Goal: Task Accomplishment & Management: Manage account settings

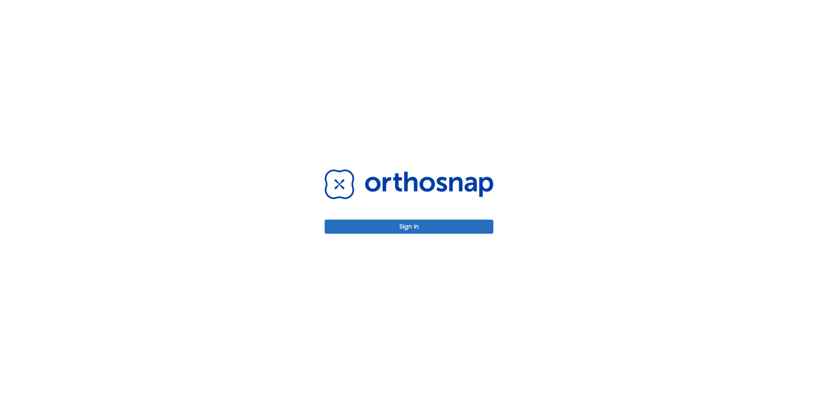
click at [392, 223] on button "Sign in" at bounding box center [409, 226] width 169 height 14
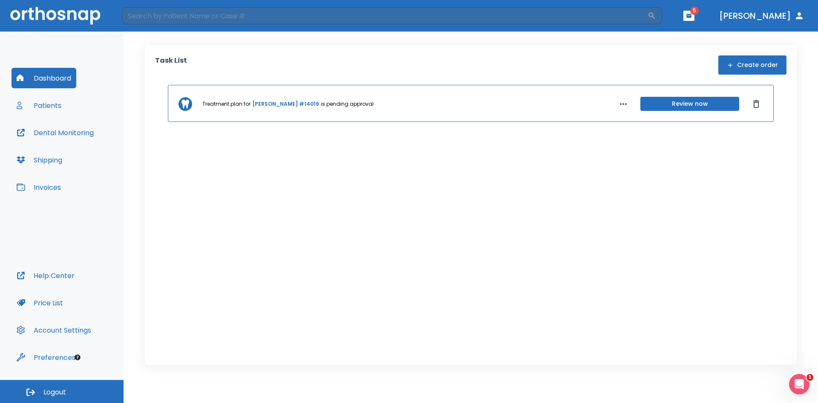
click at [692, 14] on icon "button" at bounding box center [689, 16] width 6 height 6
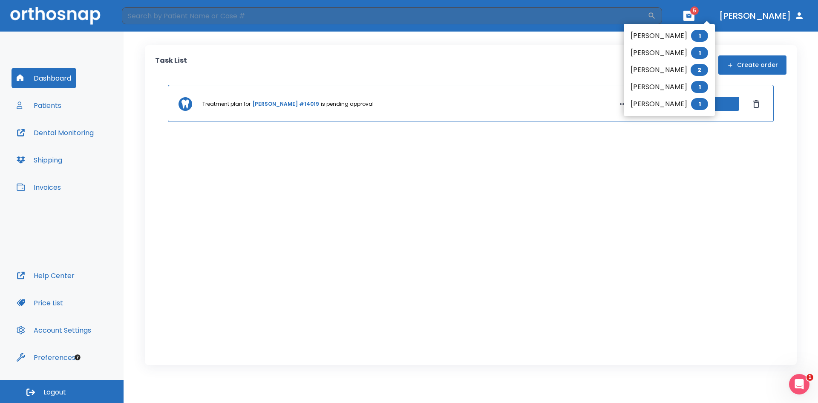
click at [653, 35] on li "Chase Sidelinger 1" at bounding box center [669, 35] width 91 height 17
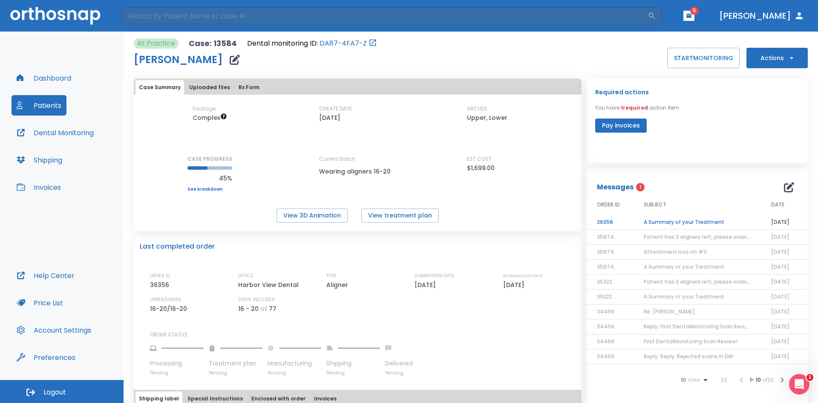
click at [692, 223] on td "A Summary of your Treatment" at bounding box center [696, 222] width 127 height 15
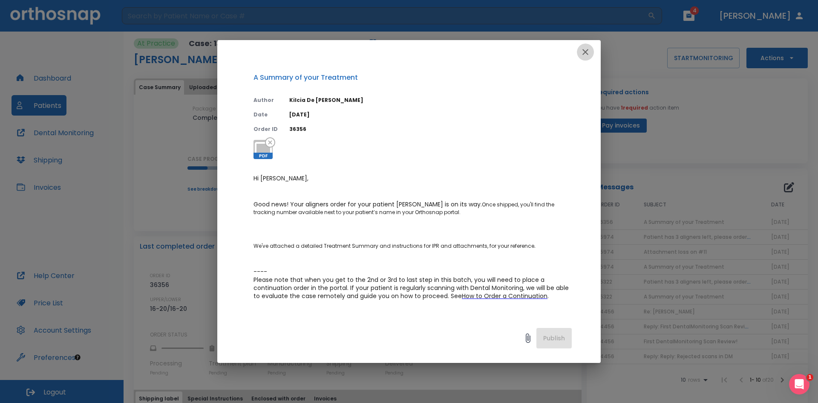
click at [590, 51] on icon "button" at bounding box center [585, 52] width 10 height 10
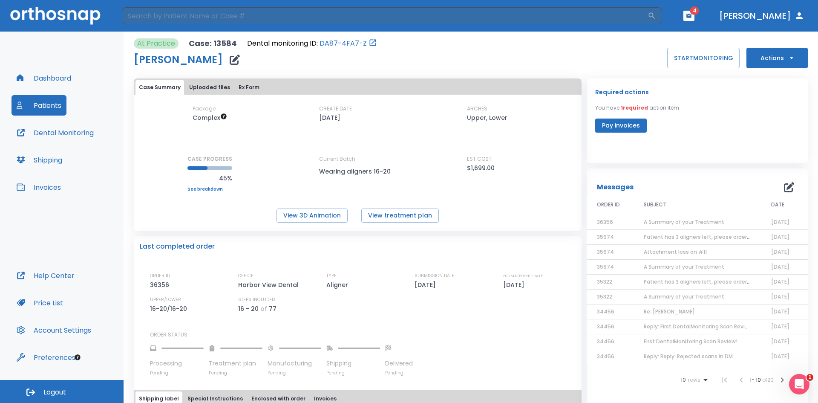
click at [692, 13] on icon "button" at bounding box center [689, 16] width 6 height 6
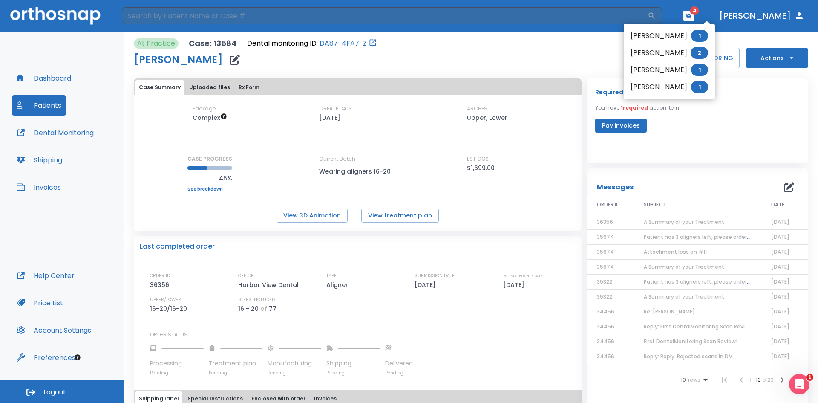
click at [656, 32] on li "Enrique Mercado 1" at bounding box center [669, 35] width 91 height 17
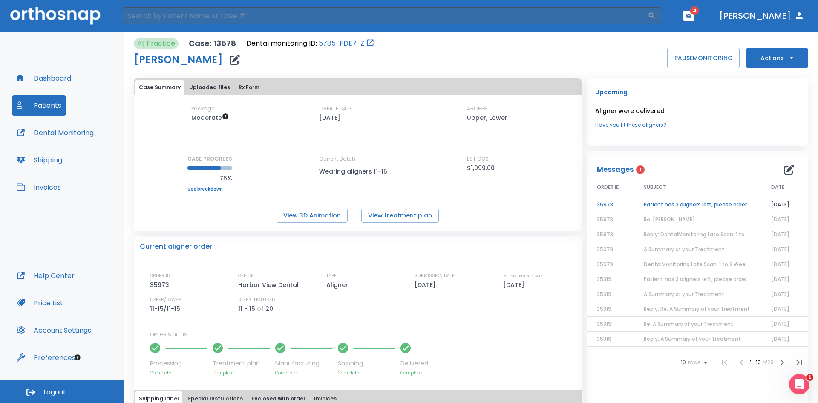
click at [697, 205] on td "Patient has 3 aligners left, please order next set!" at bounding box center [696, 204] width 127 height 15
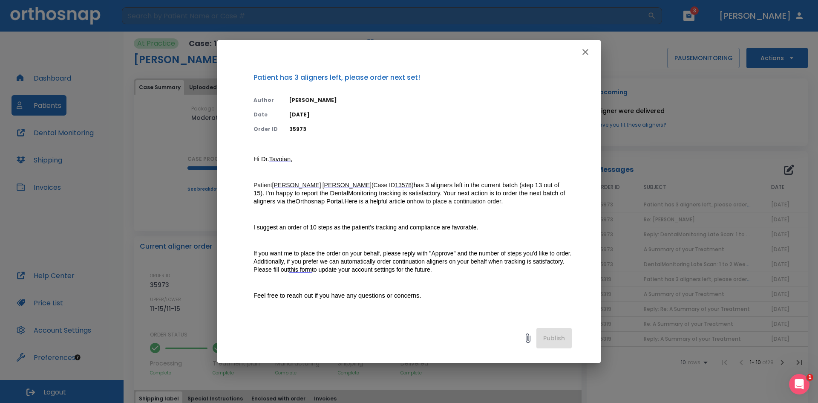
click at [587, 52] on icon "button" at bounding box center [585, 52] width 10 height 10
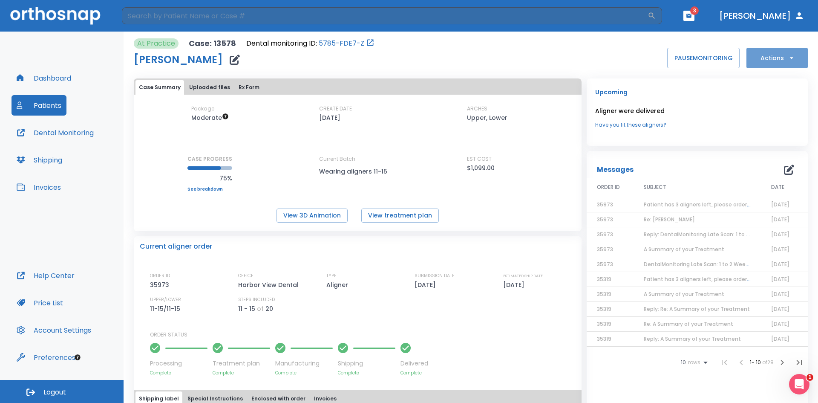
click at [787, 60] on icon "button" at bounding box center [791, 58] width 9 height 9
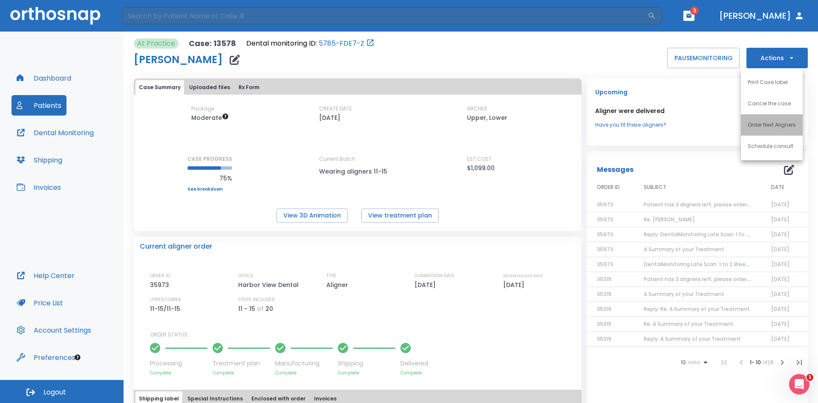
click at [765, 122] on p "Order Next Aligners" at bounding box center [772, 125] width 48 height 8
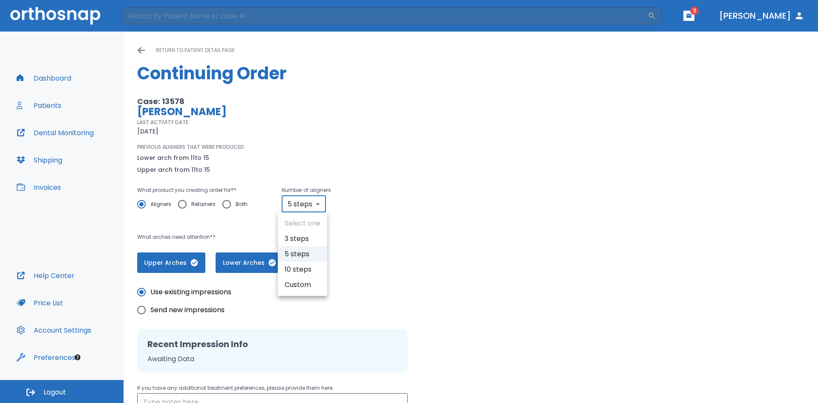
click at [318, 205] on body "​ 3 Dr. Tavoian Dashboard Patients Dental Monitoring Shipping Invoices Help Cen…" at bounding box center [409, 201] width 818 height 403
click at [305, 251] on li "5 steps" at bounding box center [302, 253] width 49 height 15
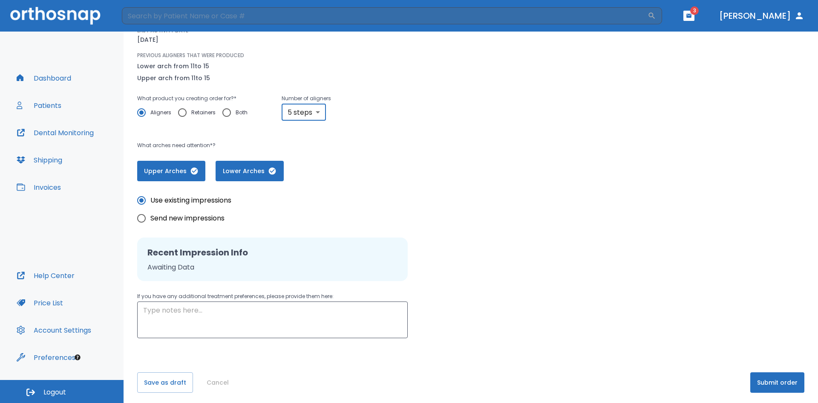
scroll to position [95, 0]
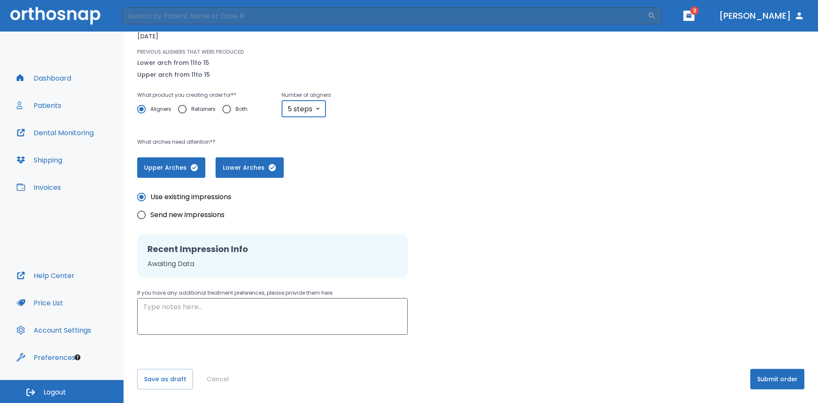
click at [761, 380] on button "Submit order" at bounding box center [777, 378] width 54 height 20
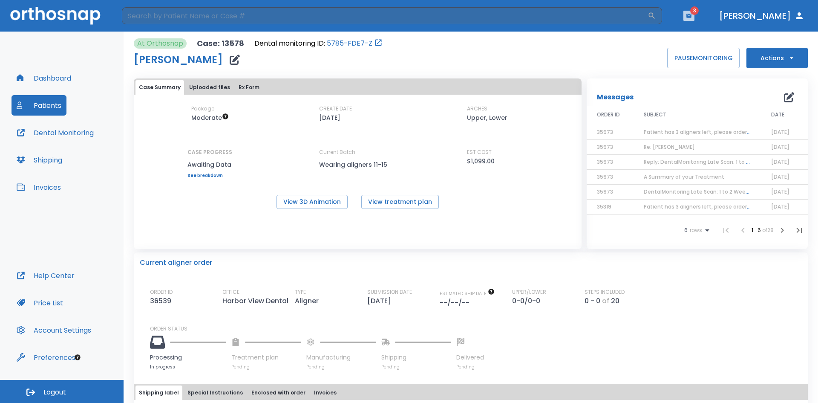
click at [691, 14] on icon "button" at bounding box center [688, 16] width 5 height 4
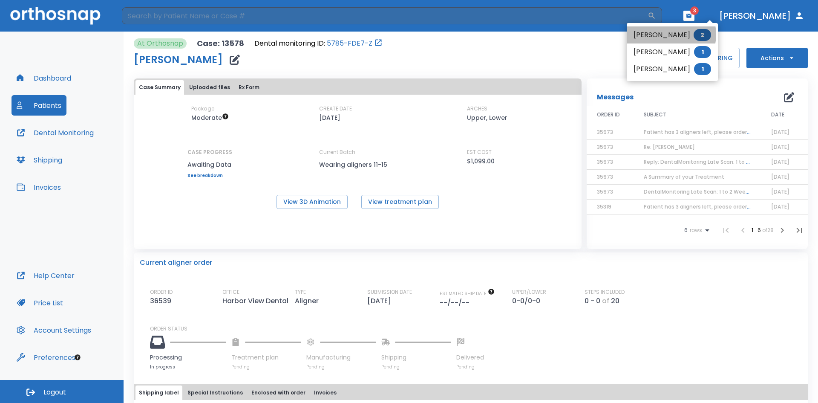
click at [667, 35] on li "Talon Sidelinger 2" at bounding box center [672, 34] width 91 height 17
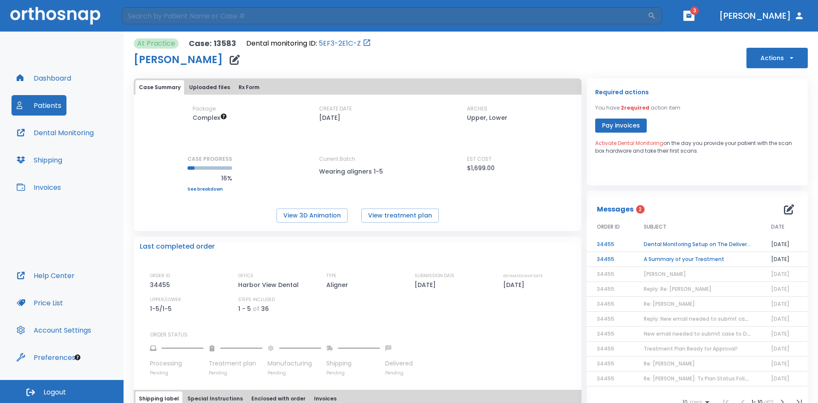
click at [702, 257] on td "A Summary of your Treatment" at bounding box center [696, 259] width 127 height 15
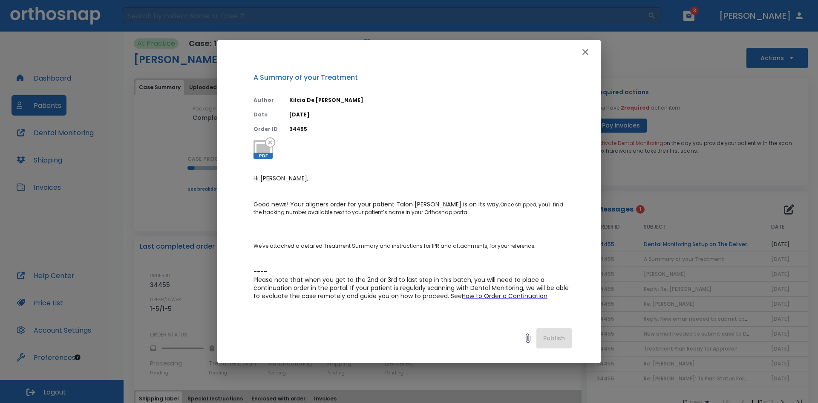
click at [584, 53] on icon "button" at bounding box center [585, 52] width 6 height 6
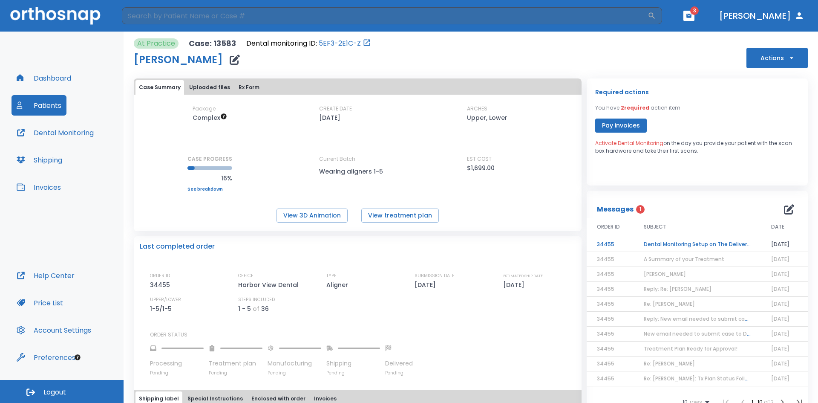
click at [705, 244] on td "Dental Monitoring Setup on The Delivery Day" at bounding box center [696, 244] width 127 height 15
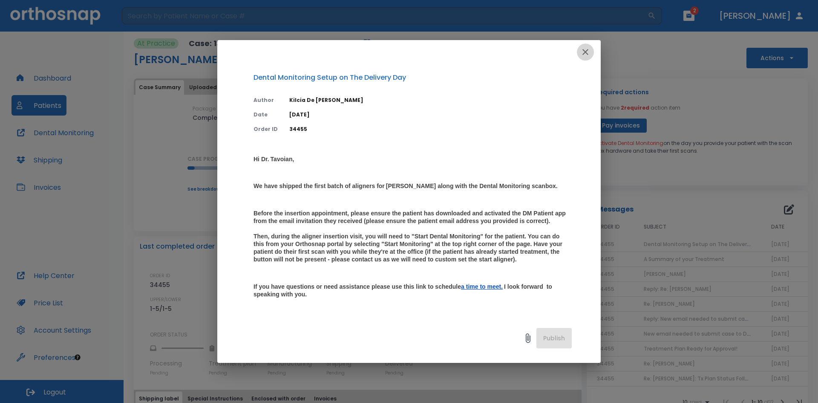
click at [586, 54] on icon "button" at bounding box center [585, 52] width 10 height 10
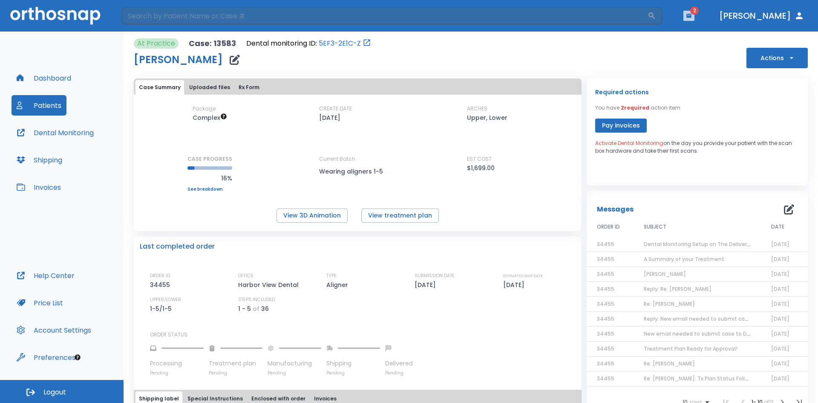
click at [692, 18] on icon "button" at bounding box center [689, 16] width 6 height 6
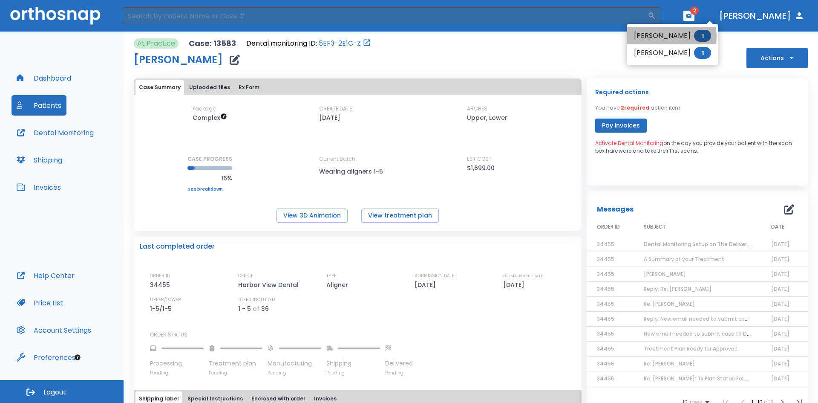
click at [659, 37] on li "DREWE DEITRICK 1" at bounding box center [672, 35] width 91 height 17
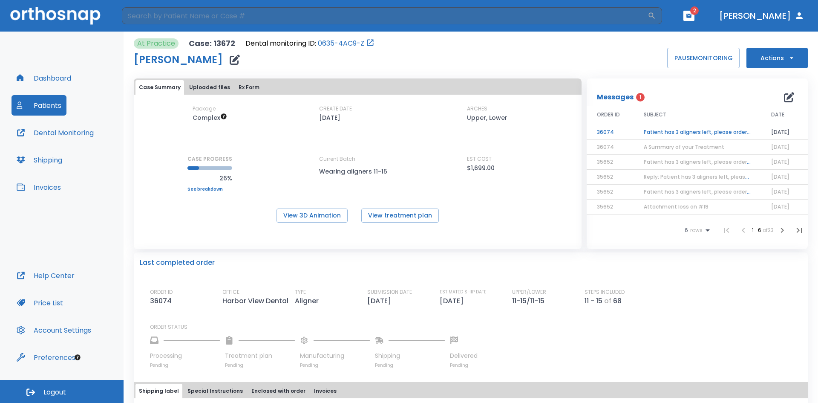
click at [686, 130] on td "Patient has 3 aligners left, please order next set!" at bounding box center [696, 132] width 127 height 15
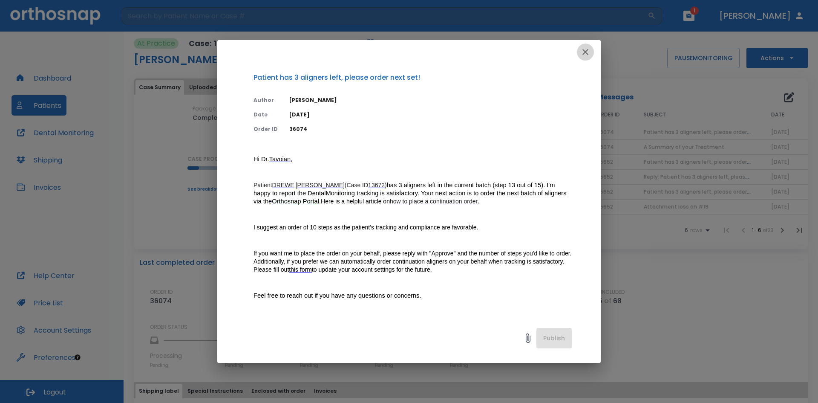
click at [587, 52] on icon "button" at bounding box center [585, 52] width 10 height 10
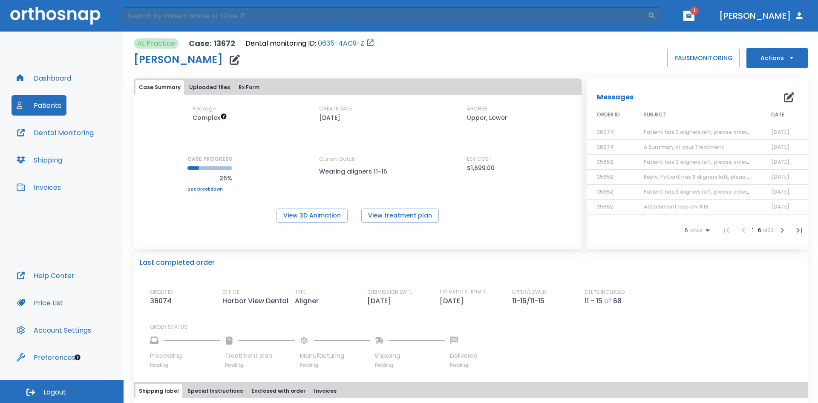
click at [787, 57] on icon "button" at bounding box center [791, 58] width 9 height 9
click at [765, 124] on p "Order Next Aligners" at bounding box center [772, 125] width 48 height 8
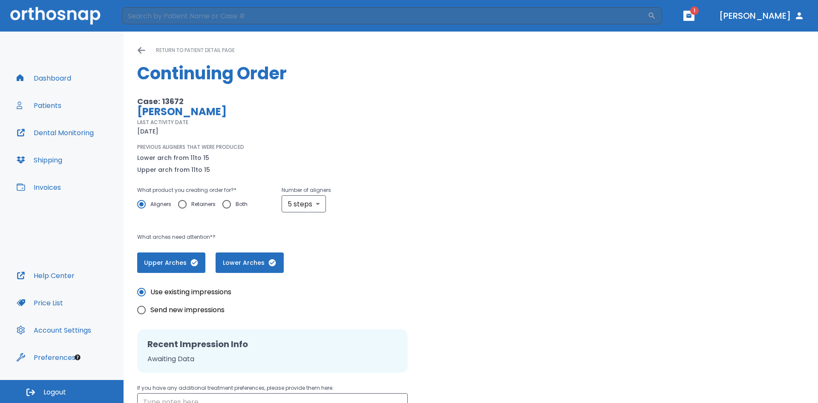
scroll to position [85, 0]
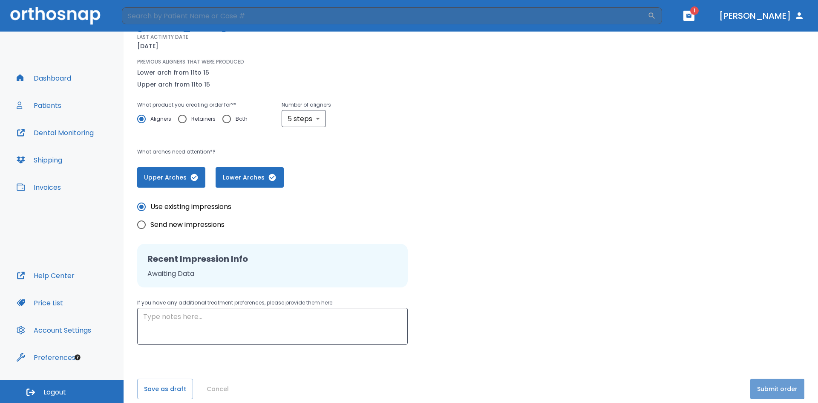
click at [762, 384] on button "Submit order" at bounding box center [777, 388] width 54 height 20
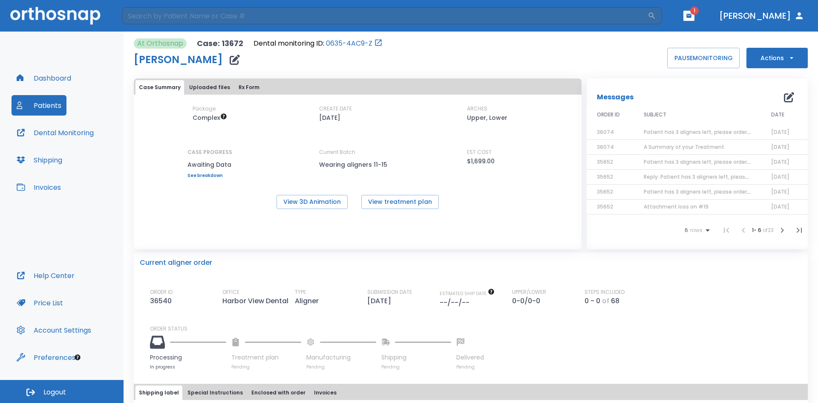
click at [691, 16] on icon "button" at bounding box center [688, 16] width 5 height 4
click at [655, 34] on li "Deborah Ziegler 1" at bounding box center [672, 34] width 91 height 17
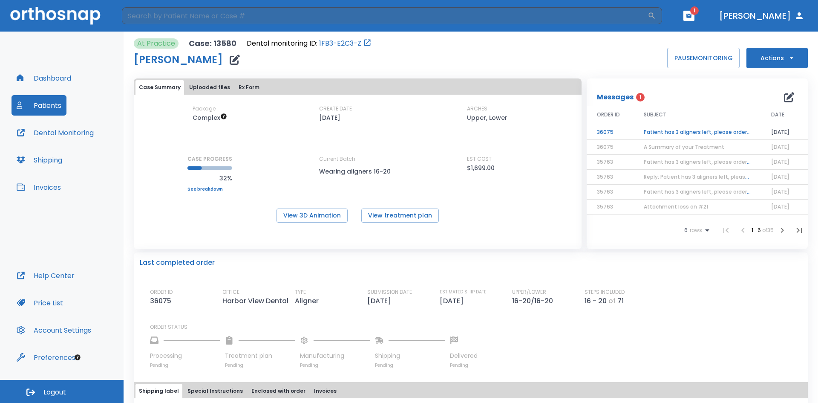
click at [695, 132] on td "Patient has 3 aligners left, please order next set!" at bounding box center [696, 132] width 127 height 15
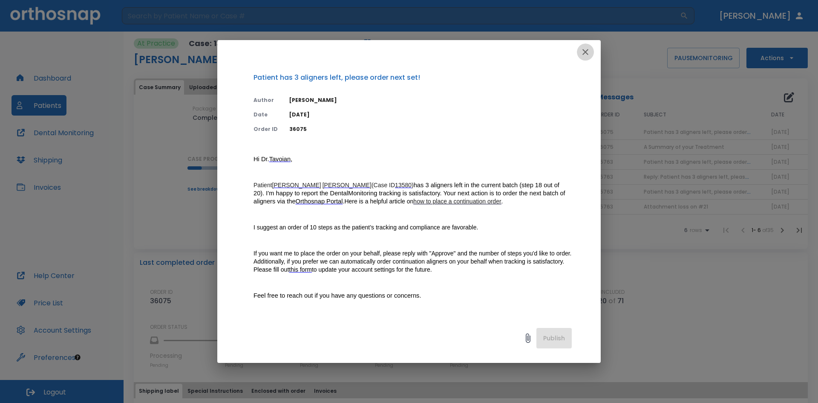
click at [583, 53] on icon "button" at bounding box center [585, 52] width 10 height 10
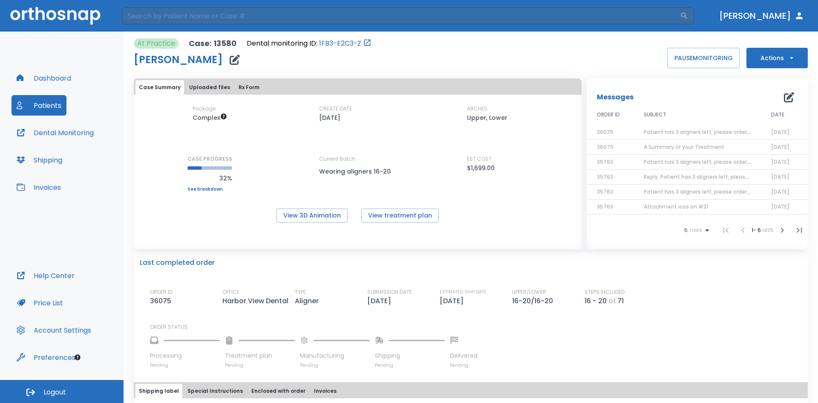
click at [779, 55] on button "Actions" at bounding box center [776, 58] width 61 height 20
click at [758, 124] on p "Order Next Aligners" at bounding box center [772, 125] width 48 height 8
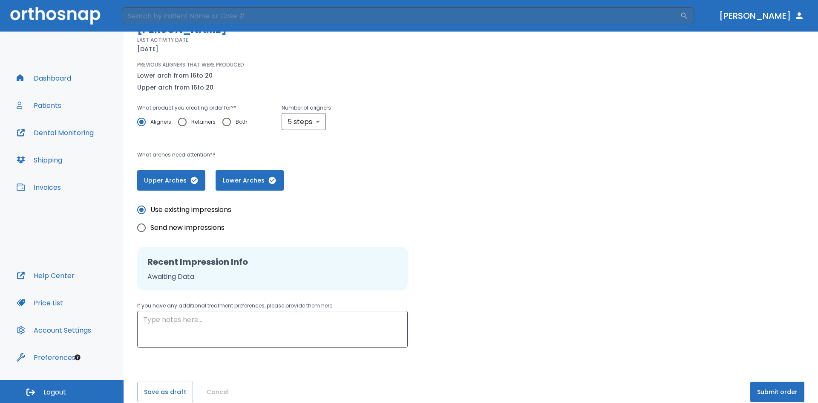
scroll to position [95, 0]
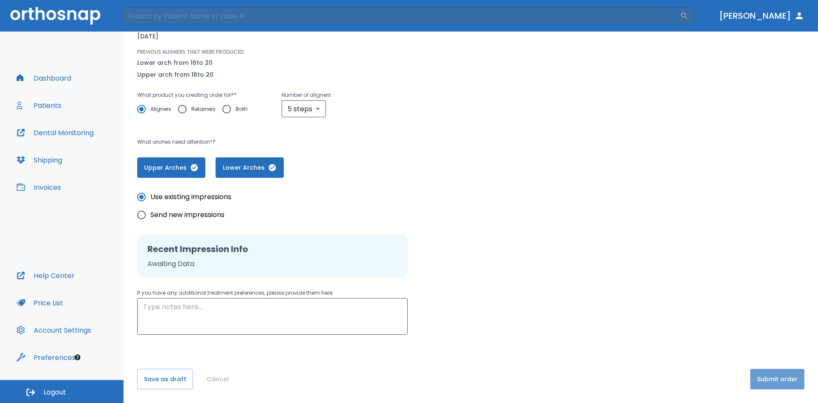
click at [777, 372] on button "Submit order" at bounding box center [777, 378] width 54 height 20
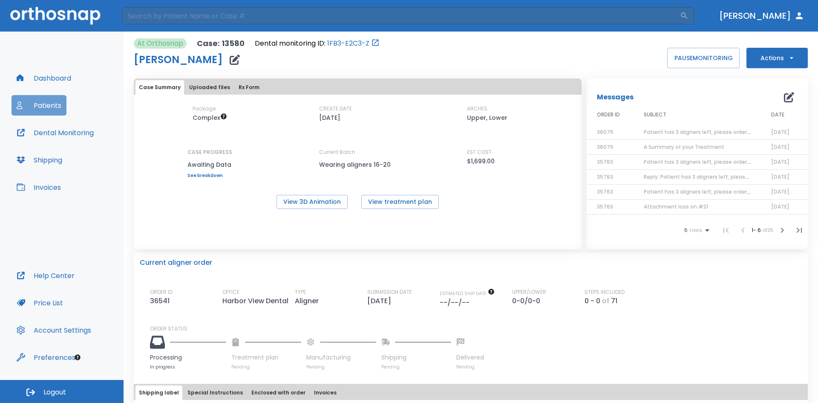
click at [44, 106] on button "Patients" at bounding box center [39, 105] width 55 height 20
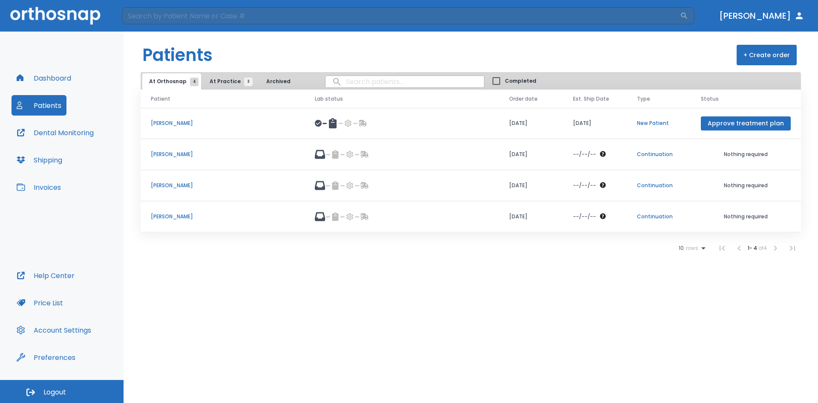
click at [188, 126] on p "Juliahna Powell" at bounding box center [223, 123] width 144 height 8
